Goal: Task Accomplishment & Management: Use online tool/utility

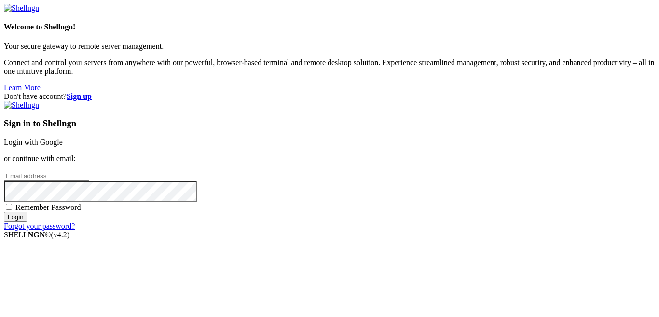
type input "master_xhegpwuhqh"
click at [63, 138] on link "Login with Google" at bounding box center [33, 142] width 59 height 8
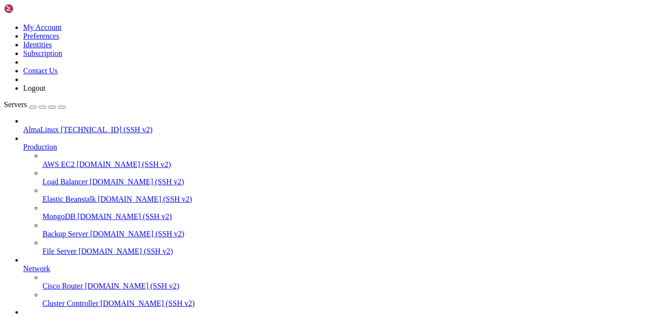
click at [89, 125] on span "[TECHNICAL_ID] (SSH v2)" at bounding box center [107, 129] width 92 height 8
click at [4, 23] on icon at bounding box center [4, 23] width 0 height 0
click at [62, 31] on link "My Account" at bounding box center [42, 27] width 39 height 8
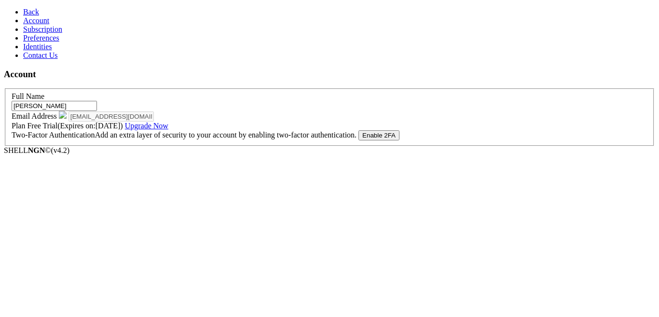
click at [23, 13] on span "Back" at bounding box center [31, 12] width 16 height 8
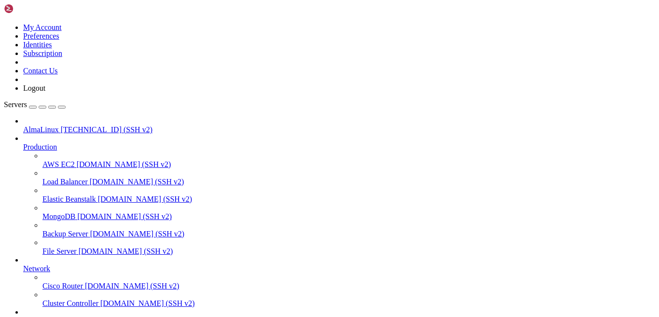
click at [63, 125] on span "[TECHNICAL_ID] (SSH v2)" at bounding box center [107, 129] width 92 height 8
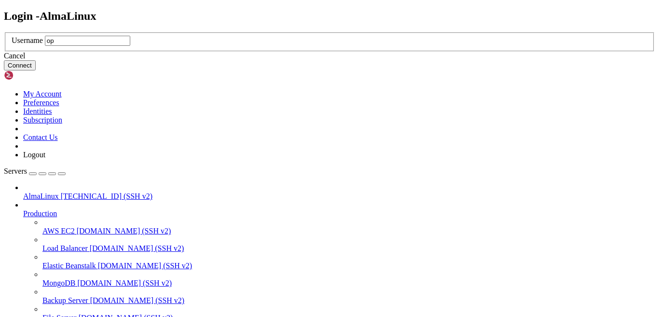
type input "opc"
click button "Connect" at bounding box center [20, 65] width 32 height 10
